Goal: Transaction & Acquisition: Subscribe to service/newsletter

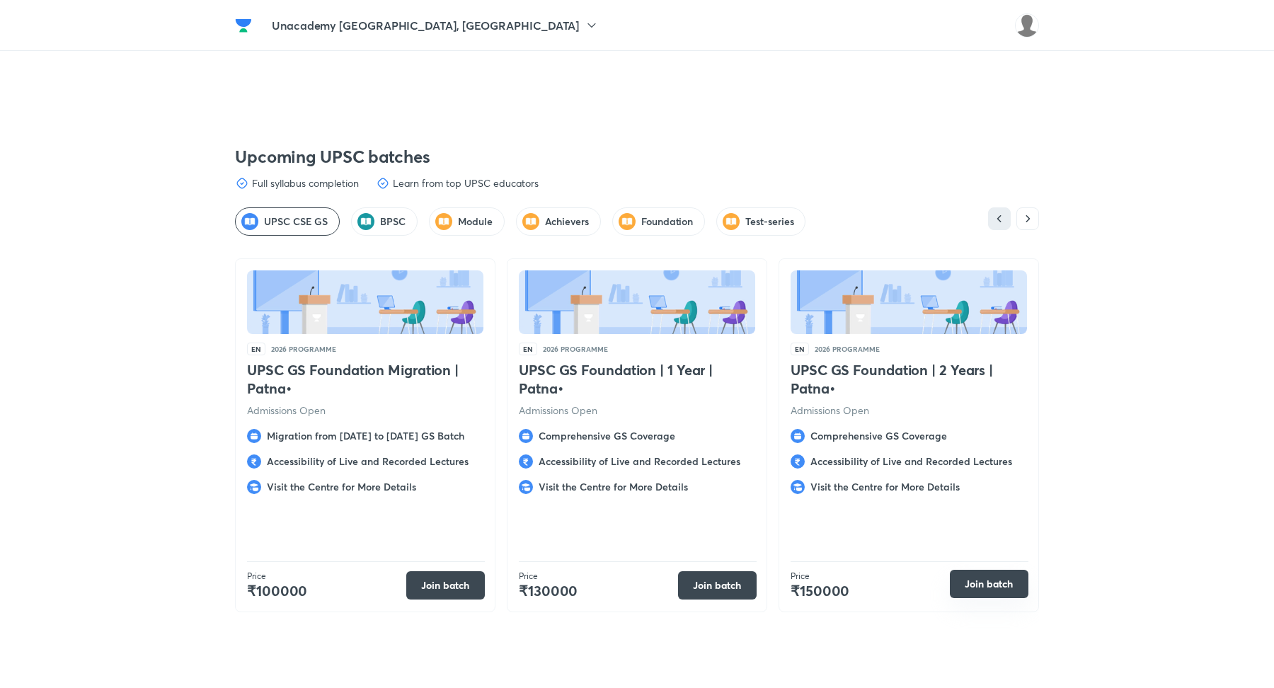
click at [977, 573] on button "Join batch" at bounding box center [989, 584] width 79 height 28
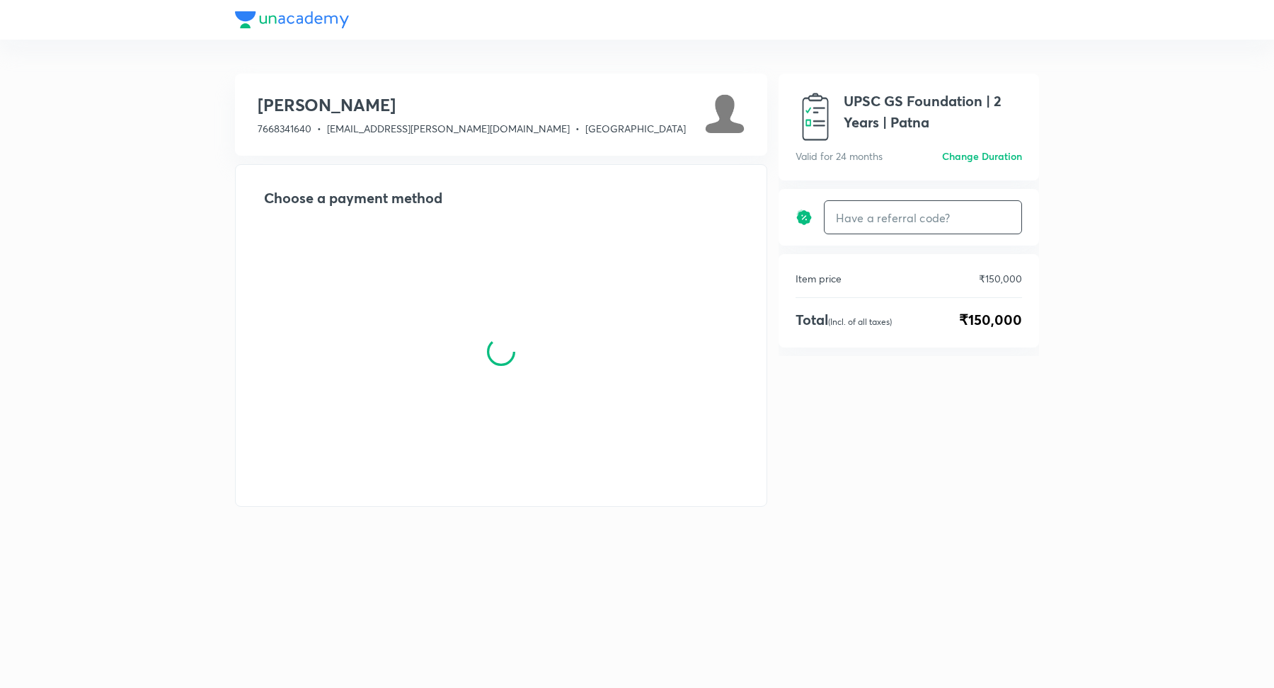
click at [895, 227] on input "text" at bounding box center [922, 217] width 197 height 33
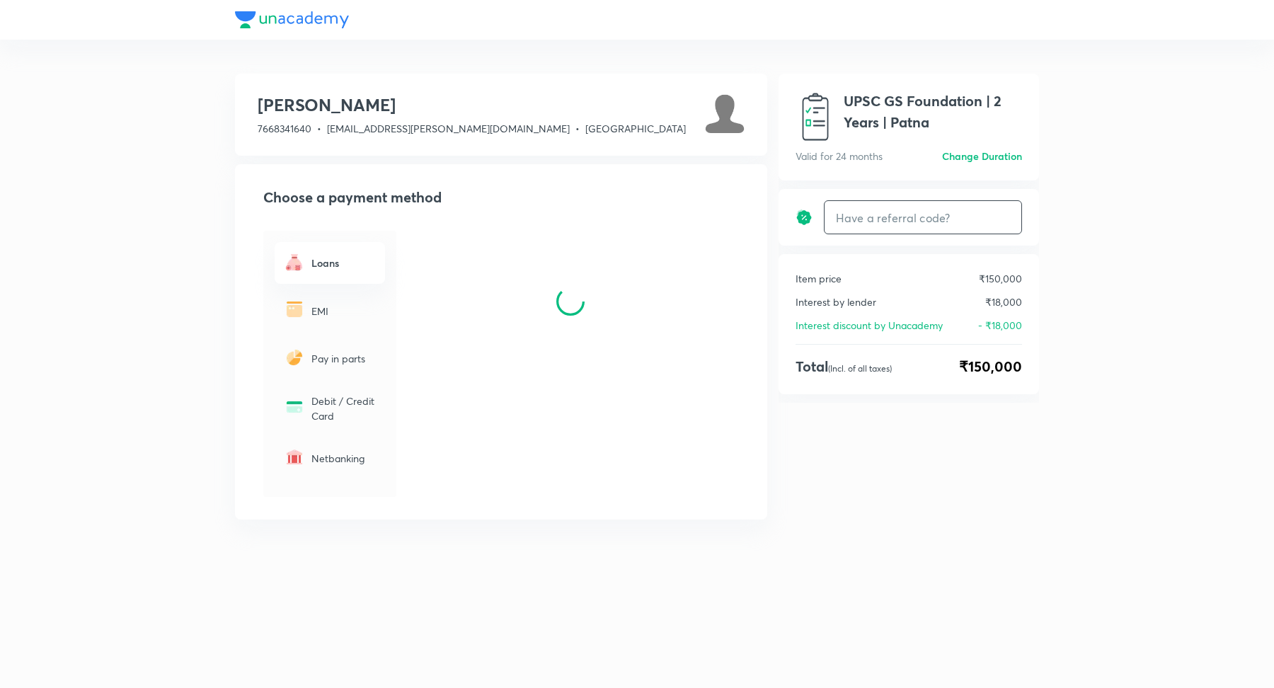
paste input "UPSC6ZDIMJ"
click at [992, 219] on h6 "Apply" at bounding box center [995, 217] width 28 height 15
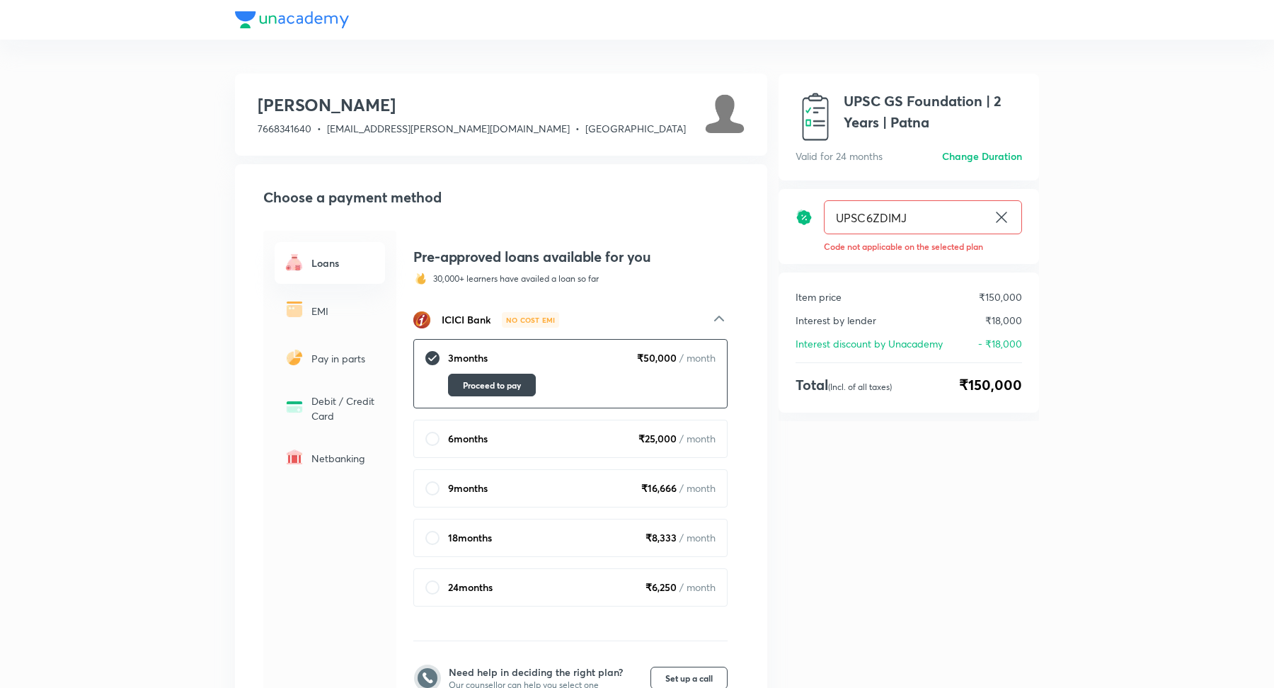
click at [873, 217] on input "UPSC6ZDIMJ" at bounding box center [905, 217] width 163 height 33
type input "UPSC3X524F"
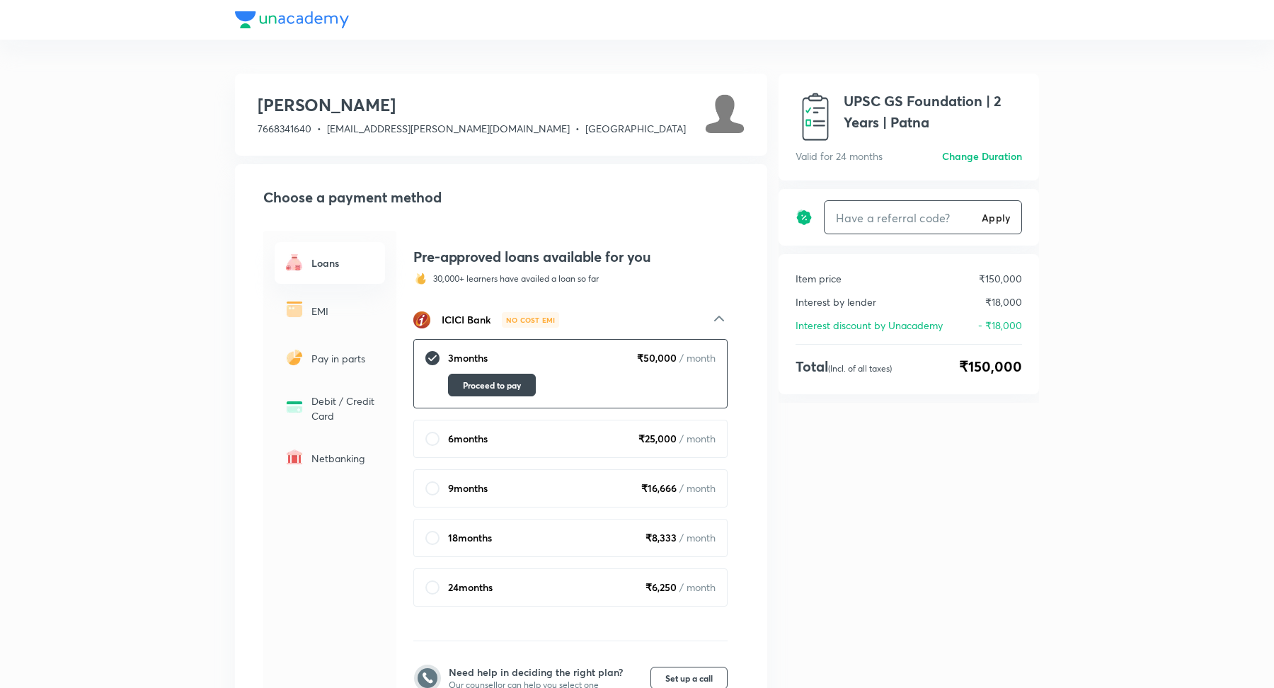
click at [895, 217] on input "text" at bounding box center [899, 217] width 151 height 33
click at [979, 214] on div "UPSC3X524F Apply ​" at bounding box center [923, 217] width 198 height 34
click at [1002, 224] on h6 "Apply" at bounding box center [995, 217] width 28 height 15
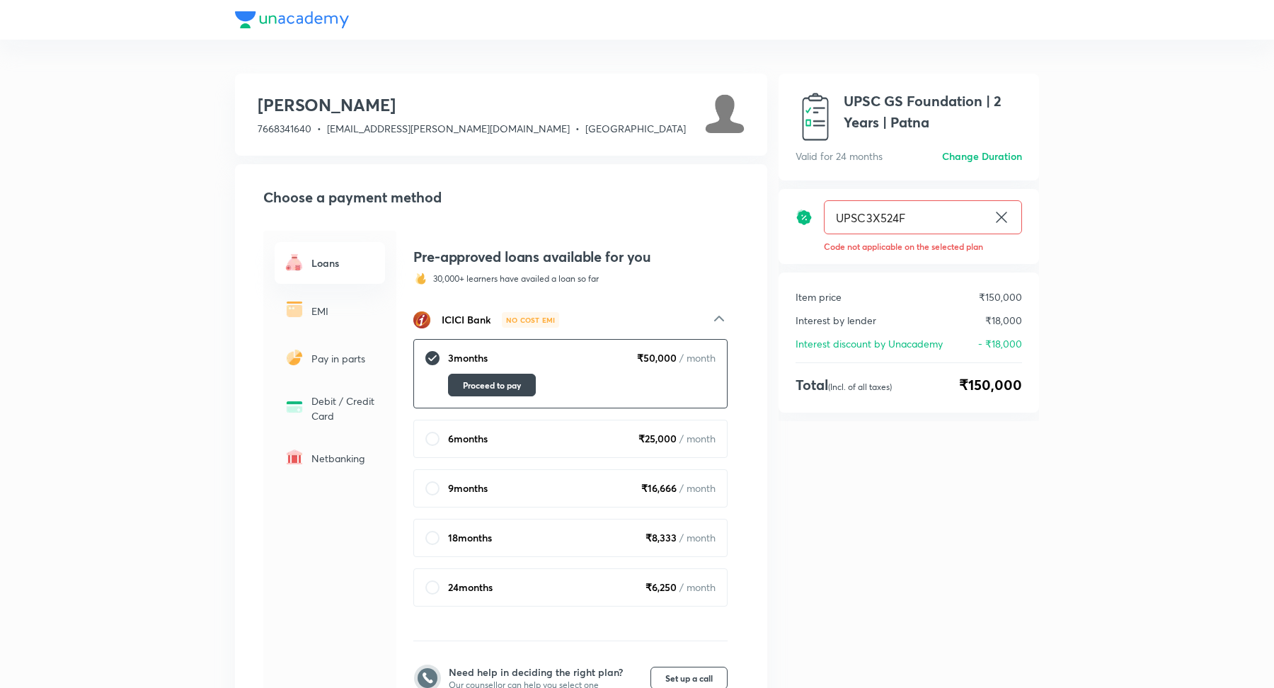
click at [869, 222] on input "UPSC3X524F" at bounding box center [905, 217] width 163 height 33
type input "UPSC6ZDIMJ"
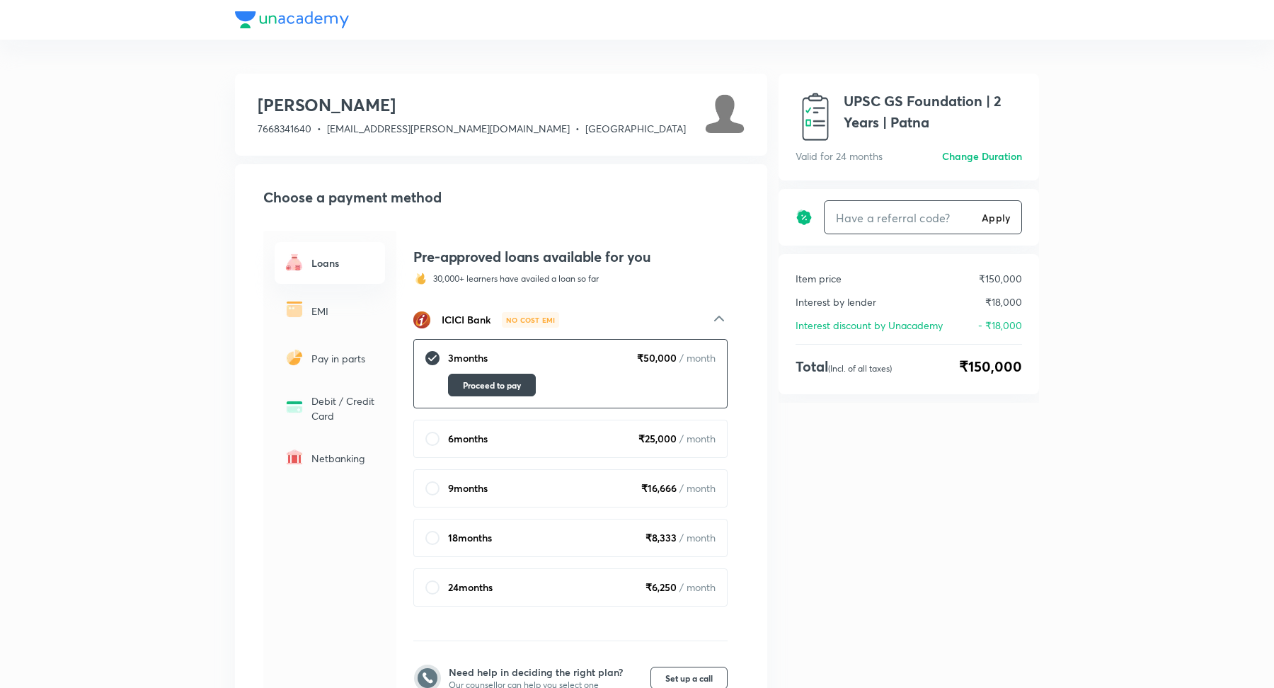
click at [882, 221] on input "text" at bounding box center [899, 217] width 151 height 33
type input "UPSC6ZDIMJ"
click at [995, 219] on h6 "Apply" at bounding box center [995, 217] width 28 height 15
